Goal: Task Accomplishment & Management: Use online tool/utility

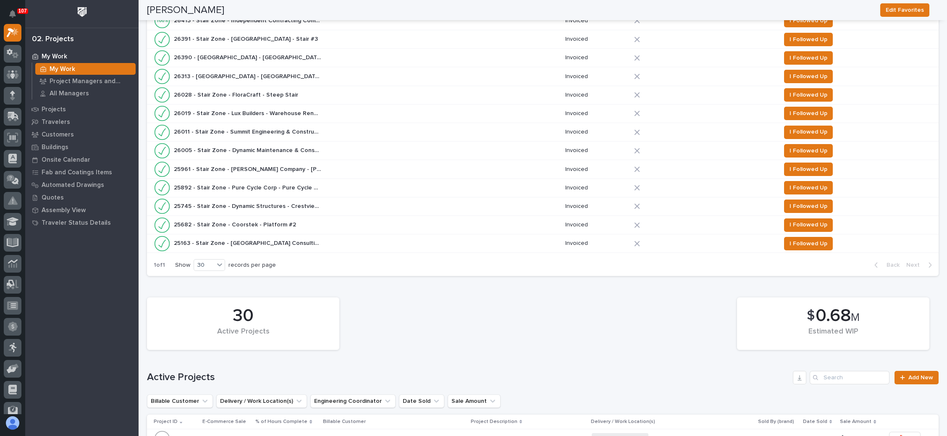
scroll to position [630, 0]
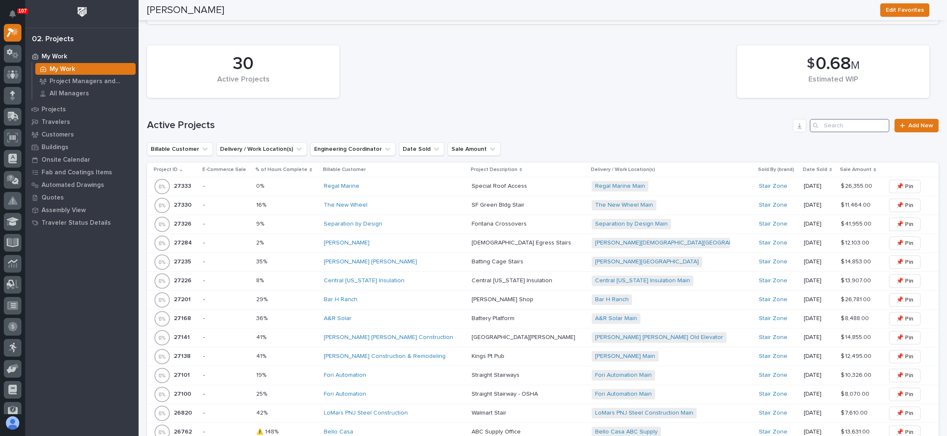
click at [837, 121] on input "Search" at bounding box center [850, 125] width 80 height 13
type input "26064"
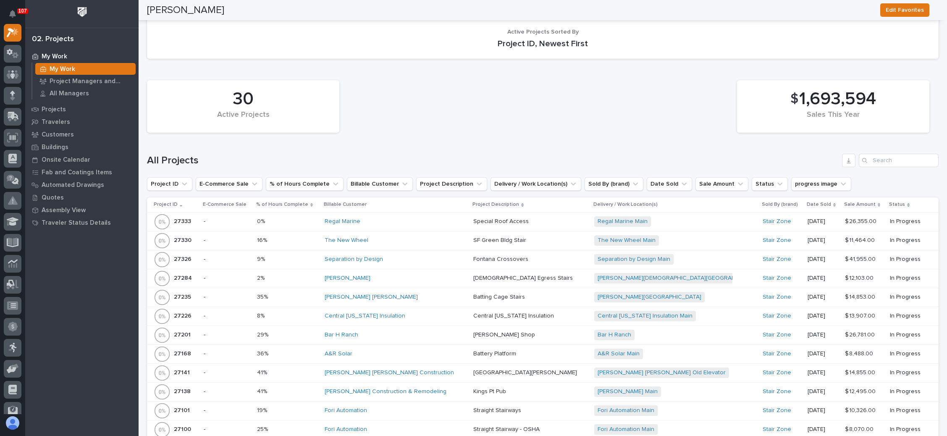
scroll to position [885, 0]
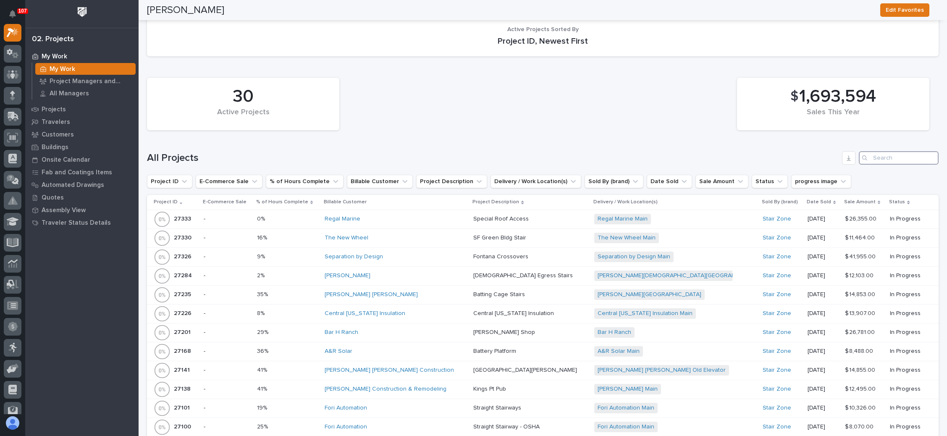
click at [892, 156] on input "Search" at bounding box center [899, 157] width 80 height 13
type input "26064"
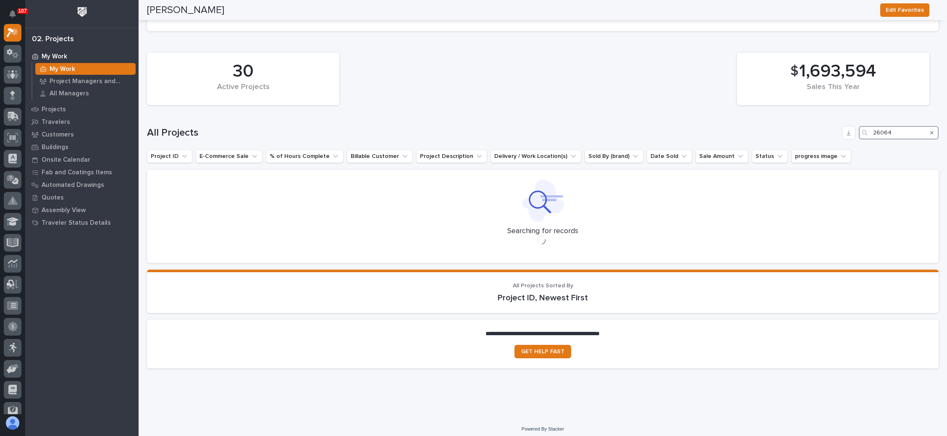
scroll to position [873, 0]
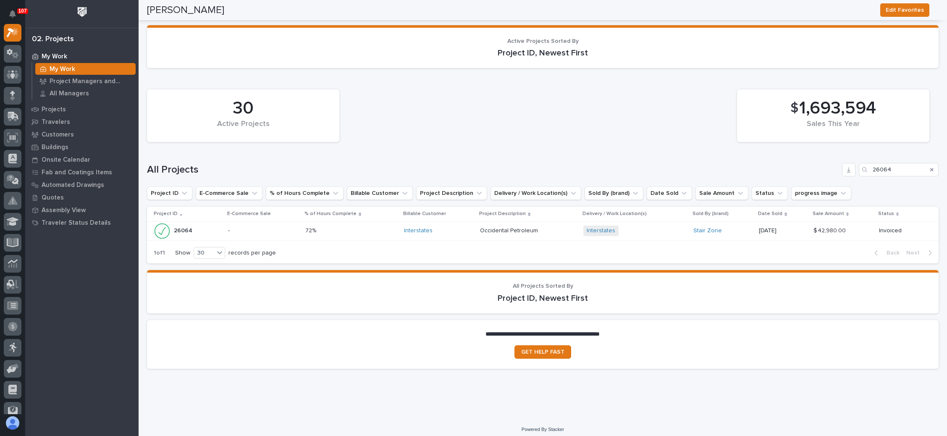
click at [635, 226] on div "Interstates + 0" at bounding box center [636, 231] width 104 height 11
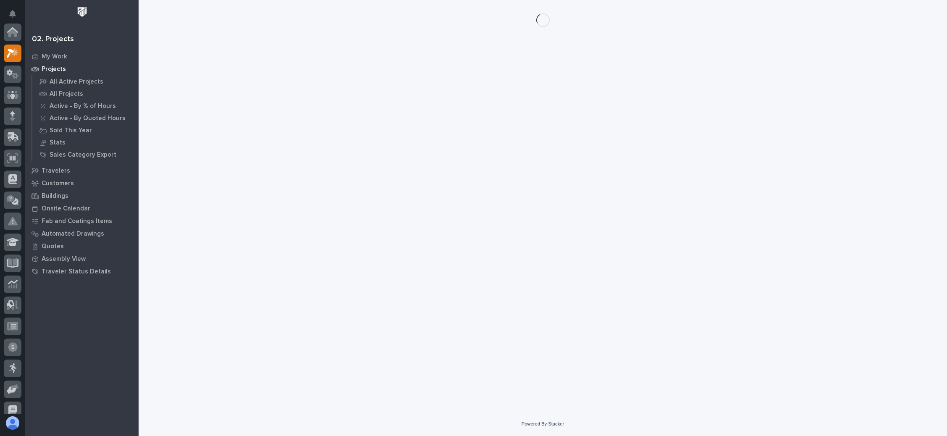
scroll to position [21, 0]
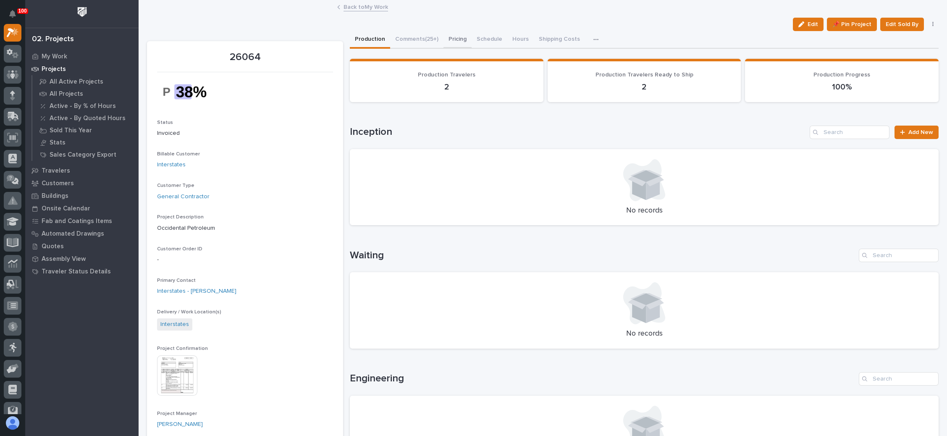
click at [455, 37] on button "Pricing" at bounding box center [458, 40] width 28 height 18
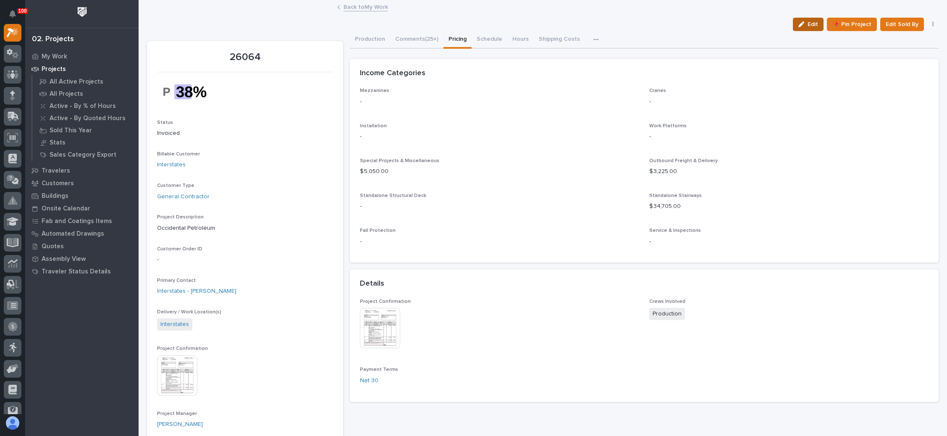
click at [800, 25] on div "button" at bounding box center [803, 24] width 9 height 6
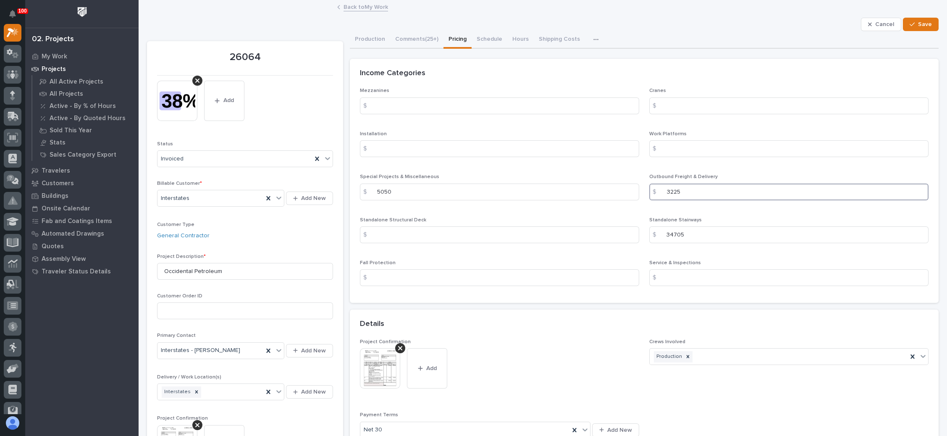
drag, startPoint x: 698, startPoint y: 196, endPoint x: 656, endPoint y: 199, distance: 41.7
click at [656, 199] on div "$ 3225" at bounding box center [789, 192] width 279 height 17
type input "0"
click at [910, 21] on icon "button" at bounding box center [912, 24] width 5 height 6
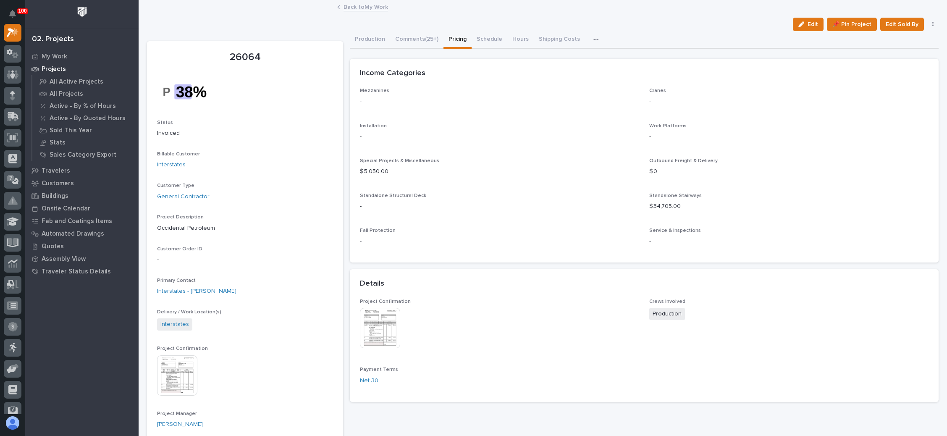
click at [361, 8] on link "Back to My Work" at bounding box center [366, 7] width 45 height 10
